Goal: Download file/media

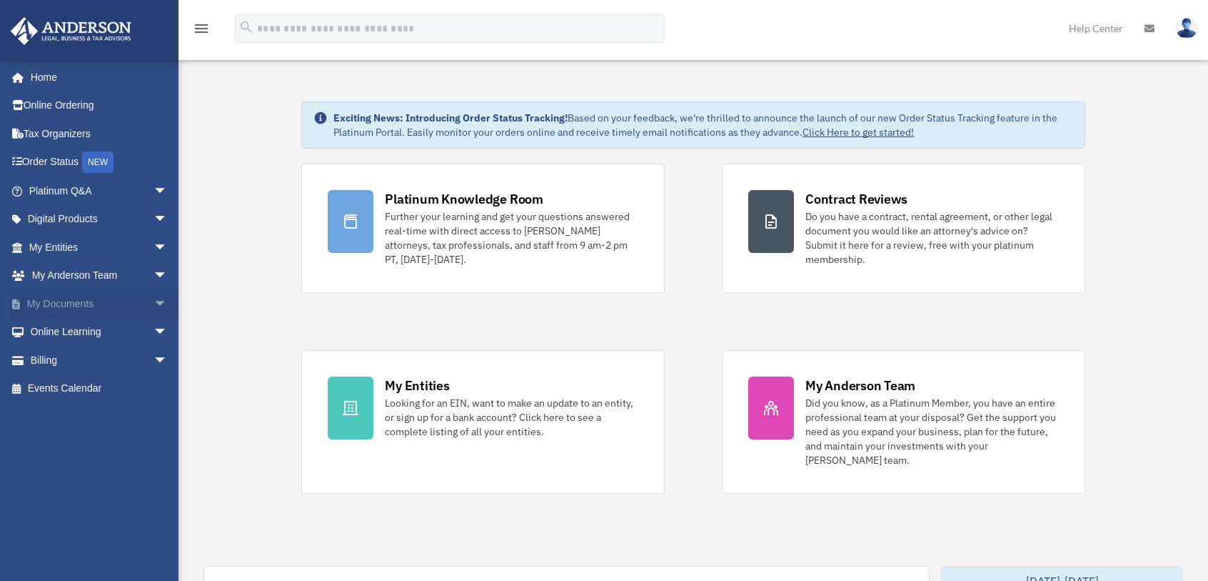
click at [154, 301] on span "arrow_drop_down" at bounding box center [168, 303] width 29 height 29
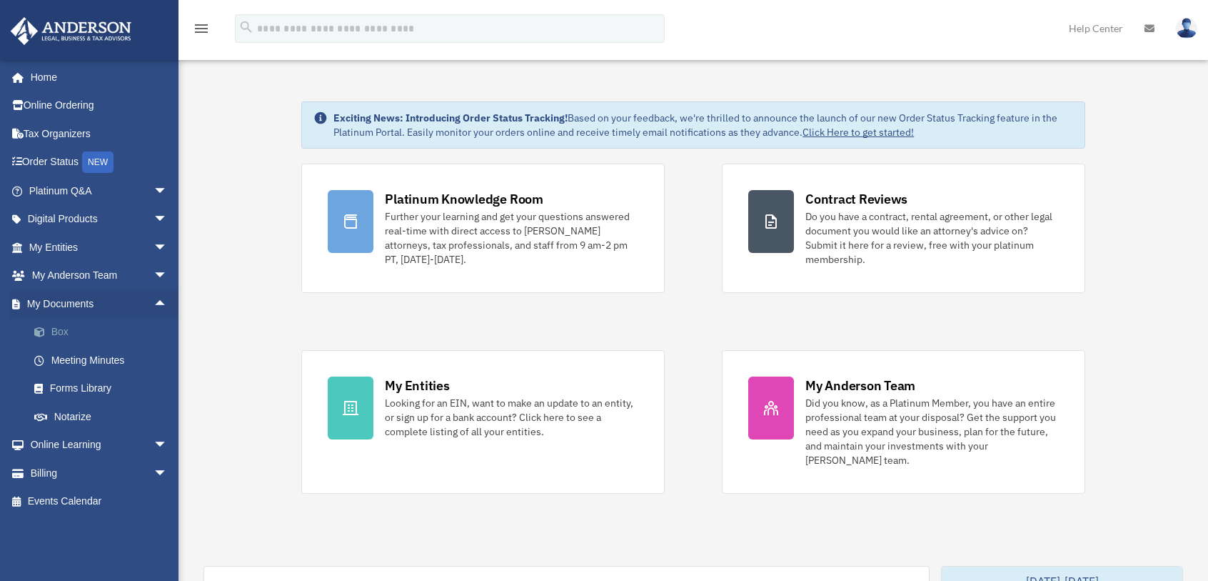
click at [61, 332] on link "Box" at bounding box center [104, 332] width 169 height 29
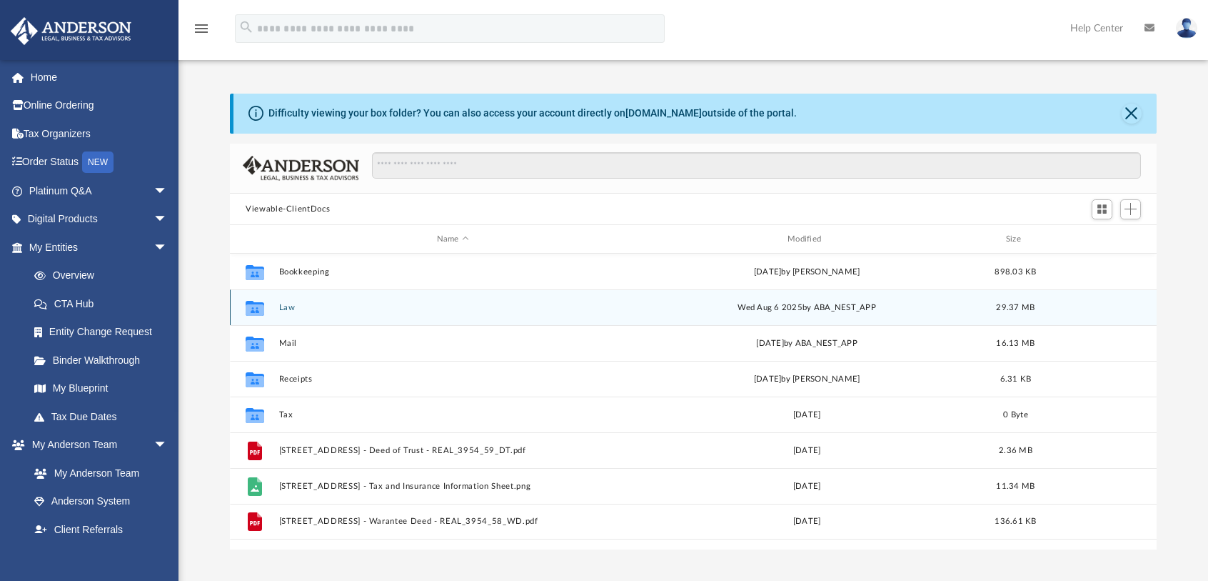
scroll to position [314, 916]
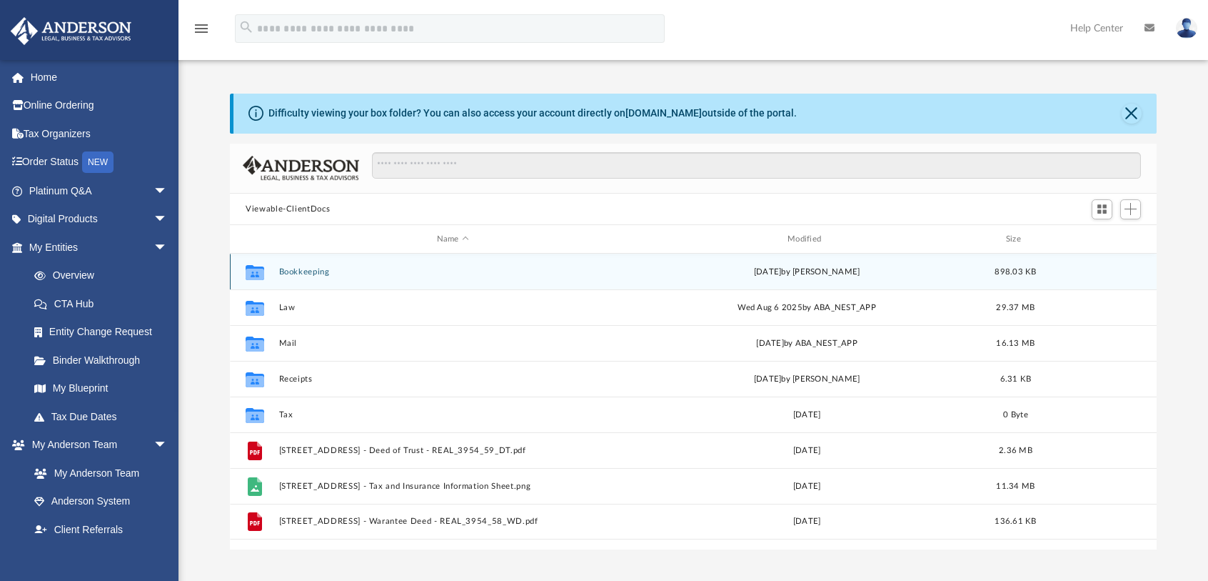
click at [309, 271] on button "Bookkeeping" at bounding box center [453, 271] width 348 height 9
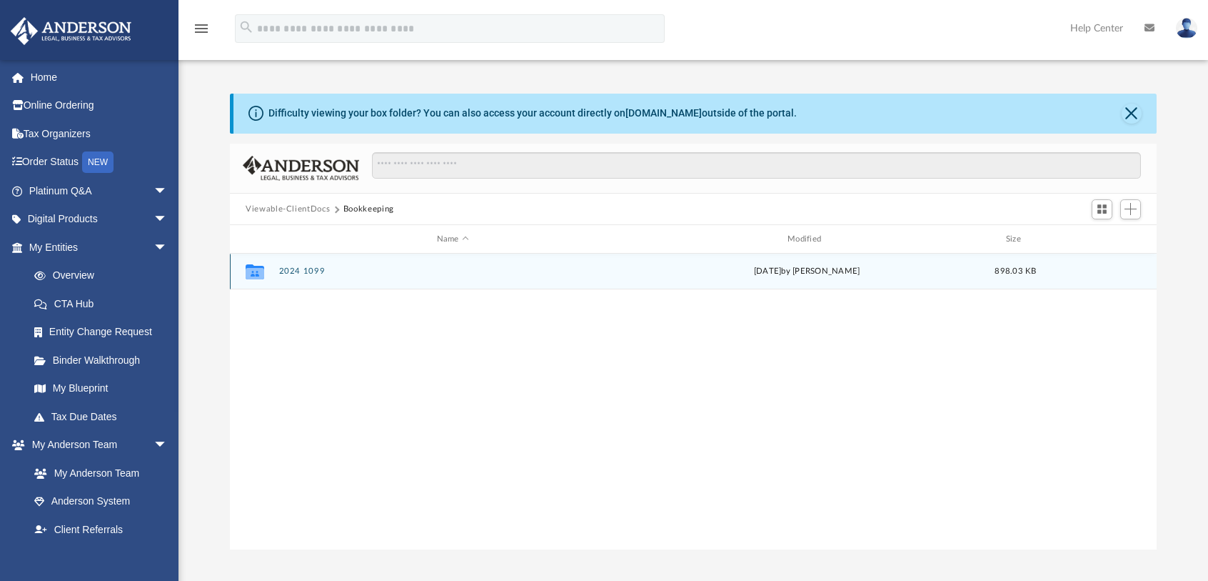
click at [293, 273] on button "2024 1099" at bounding box center [453, 271] width 348 height 9
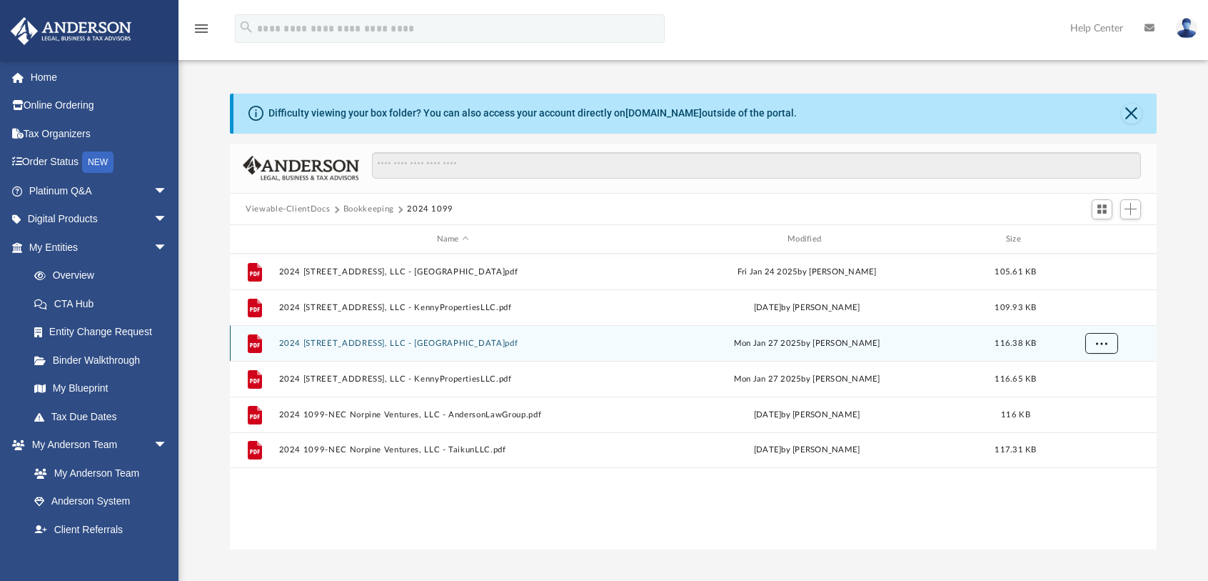
click at [1103, 346] on button "More options" at bounding box center [1101, 343] width 33 height 21
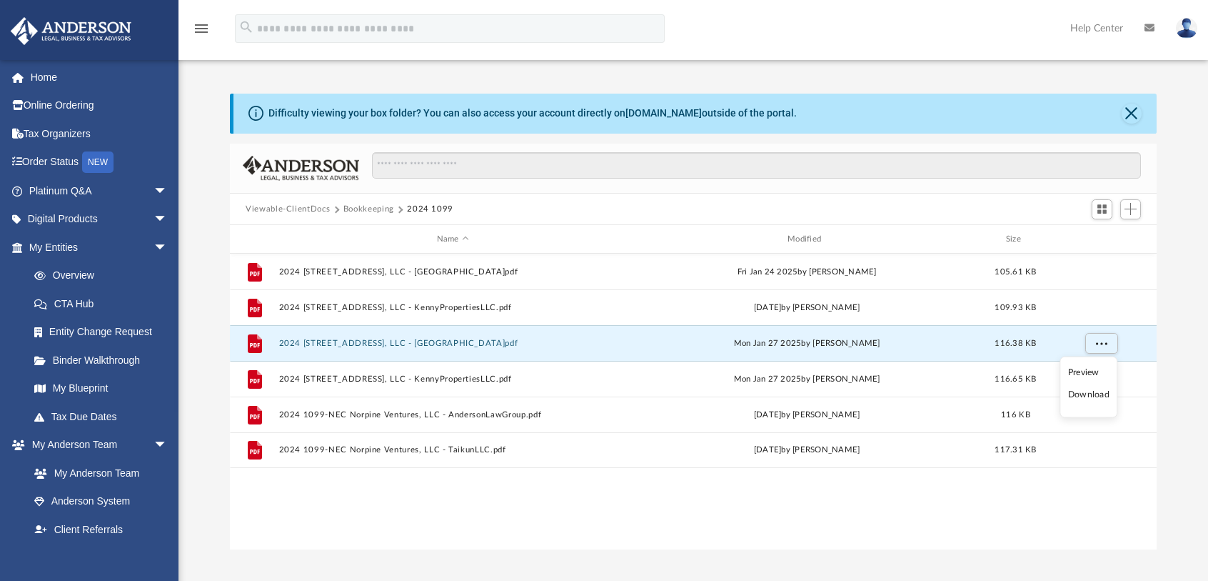
click at [1081, 393] on li "Download" at bounding box center [1088, 394] width 41 height 15
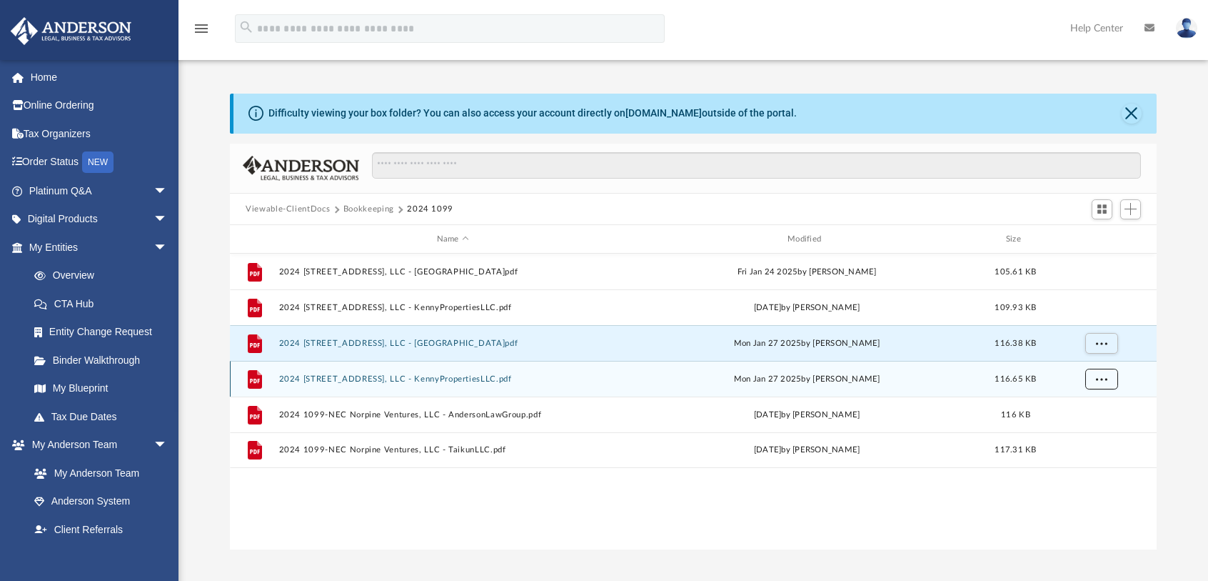
click at [1105, 380] on span "More options" at bounding box center [1101, 379] width 11 height 8
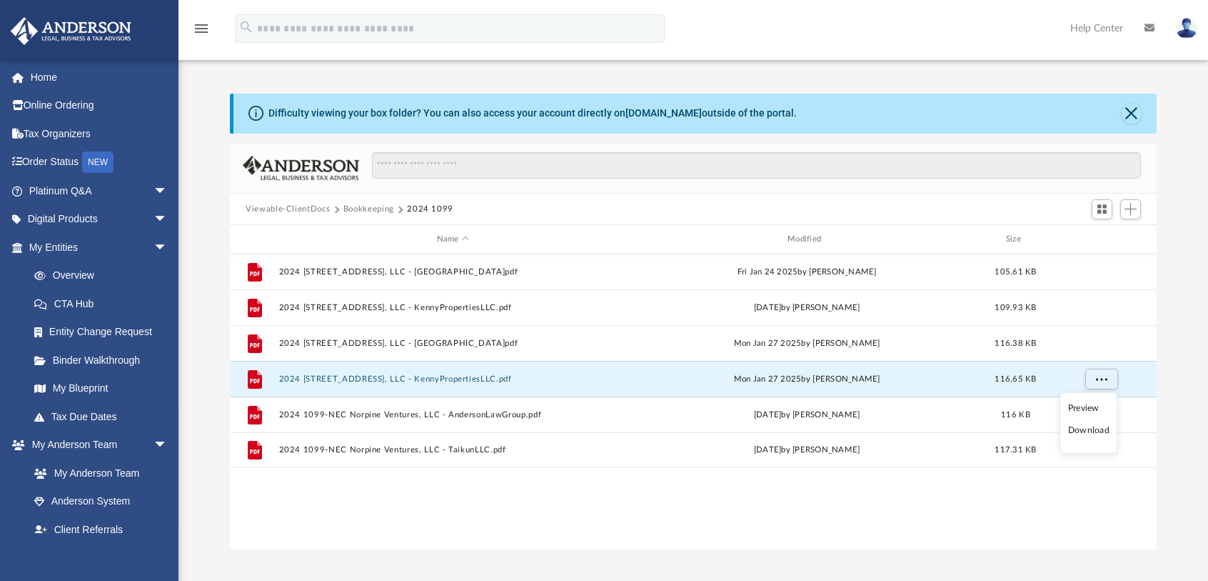
click at [1096, 428] on li "Download" at bounding box center [1088, 430] width 41 height 15
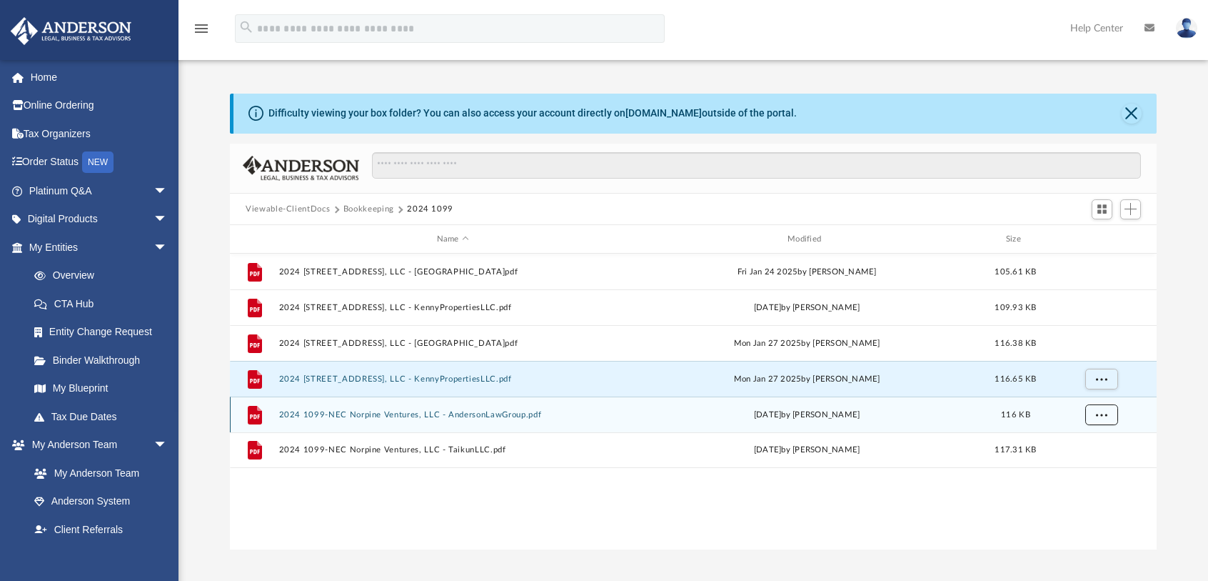
click at [1097, 416] on span "More options" at bounding box center [1101, 415] width 11 height 8
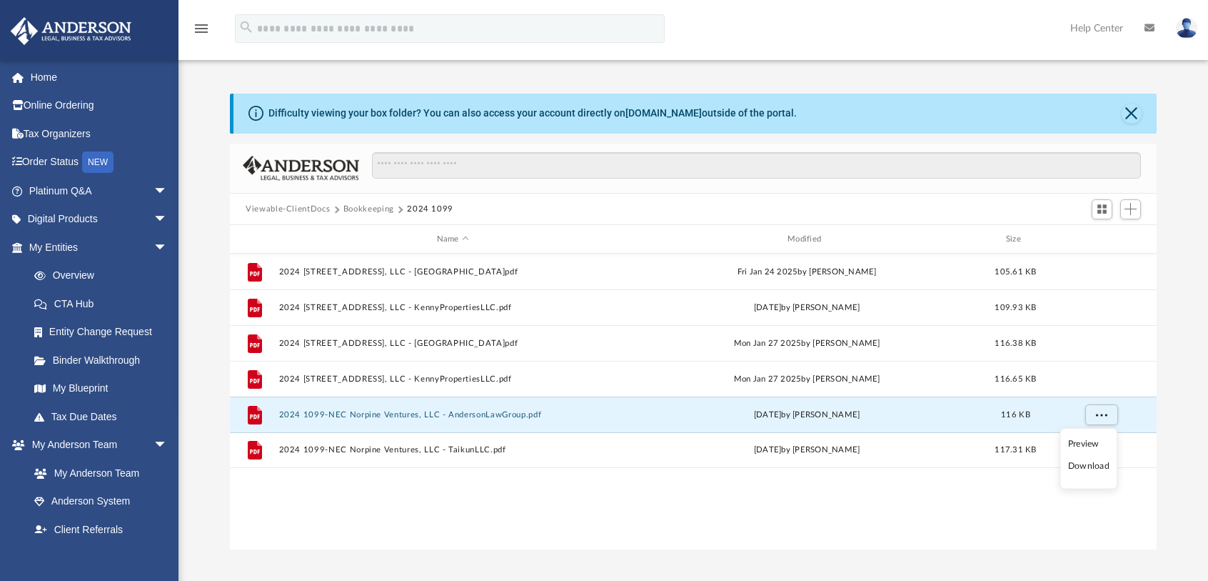
click at [1091, 463] on li "Download" at bounding box center [1088, 465] width 41 height 15
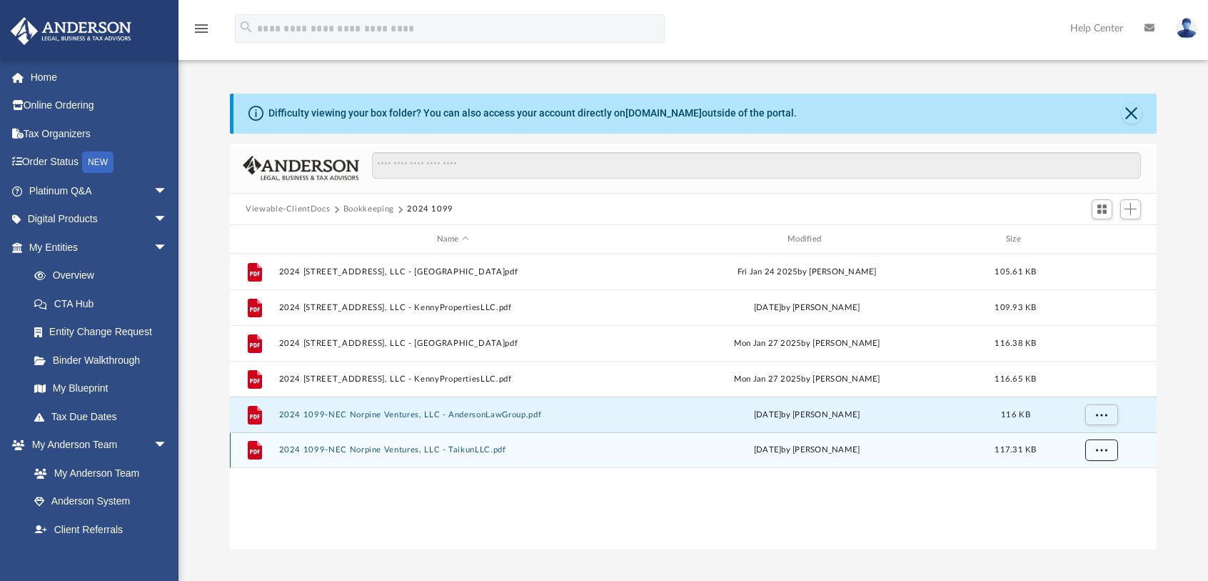
click at [1107, 453] on button "More options" at bounding box center [1101, 449] width 33 height 21
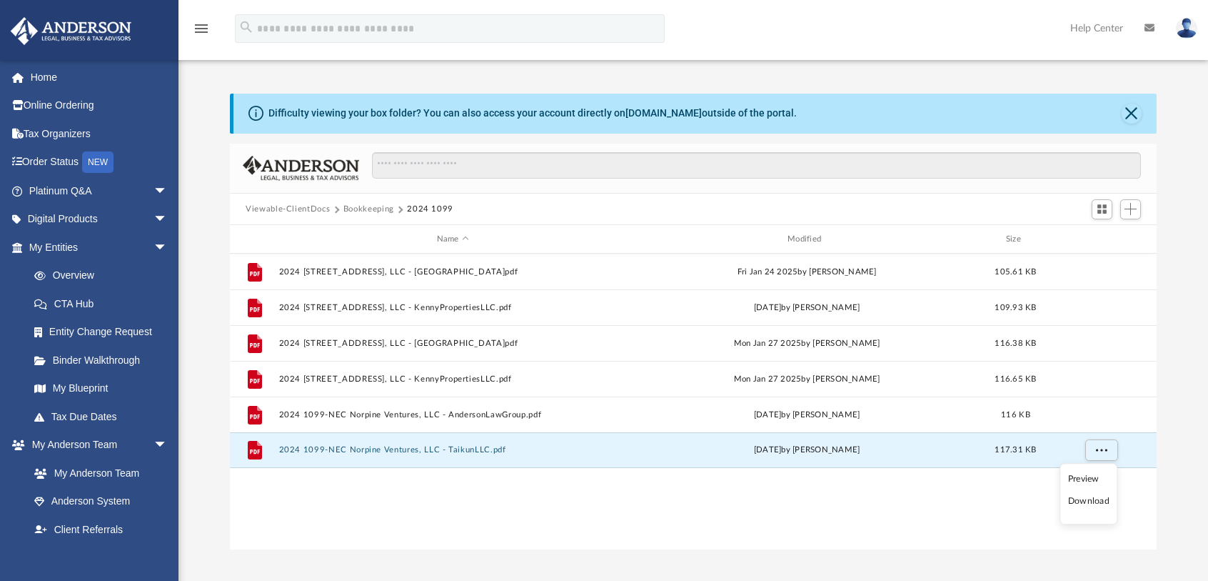
click at [1087, 501] on li "Download" at bounding box center [1088, 501] width 41 height 15
